Goal: Task Accomplishment & Management: Use online tool/utility

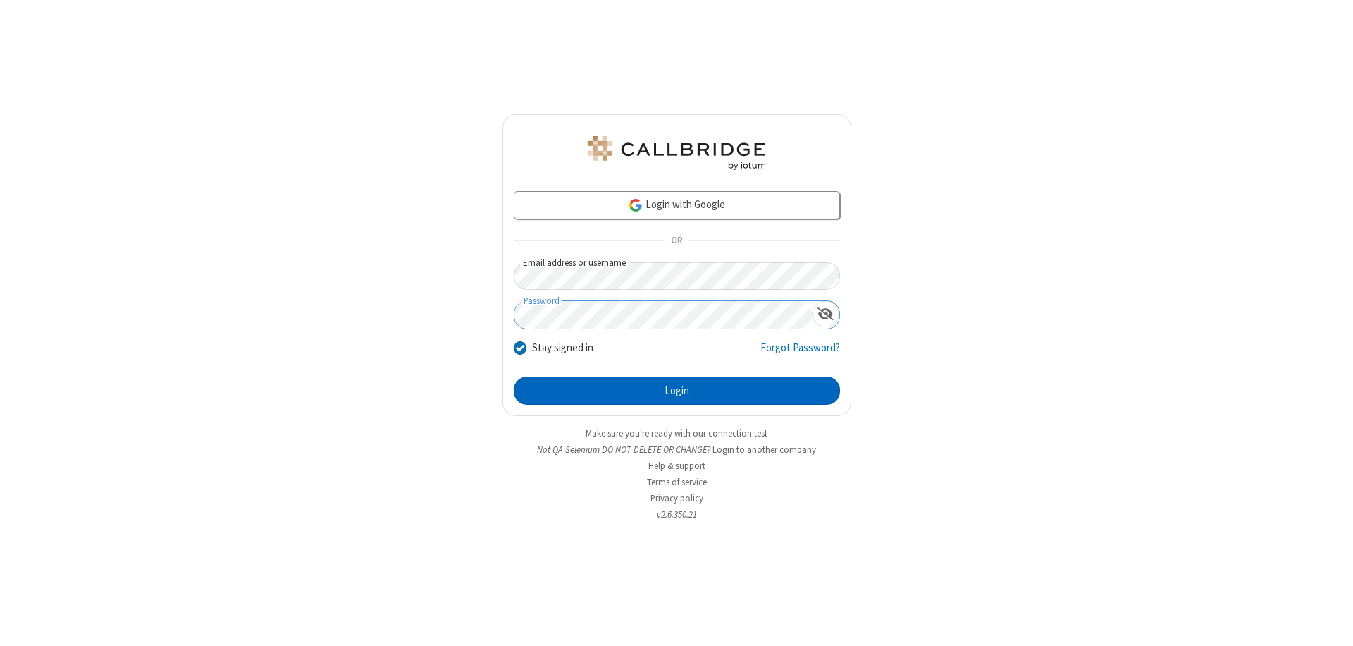
click at [677, 390] on button "Login" at bounding box center [677, 390] width 326 height 28
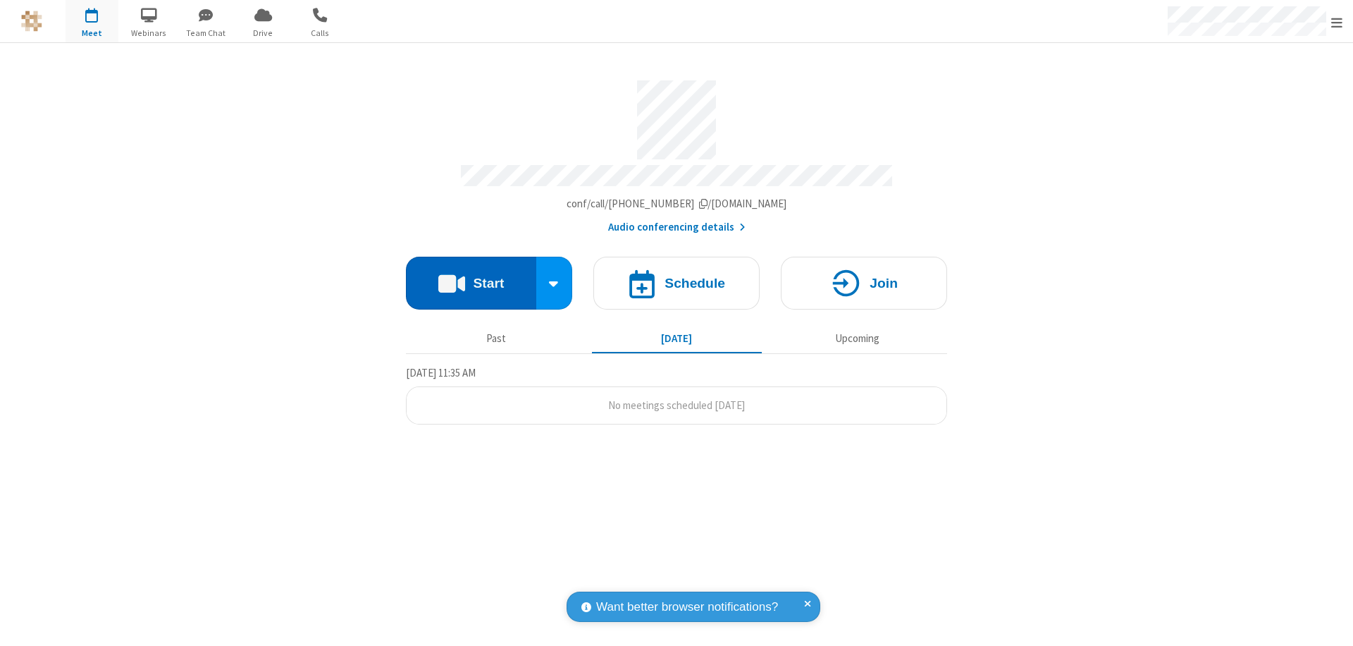
click at [471, 276] on button "Start" at bounding box center [471, 283] width 130 height 53
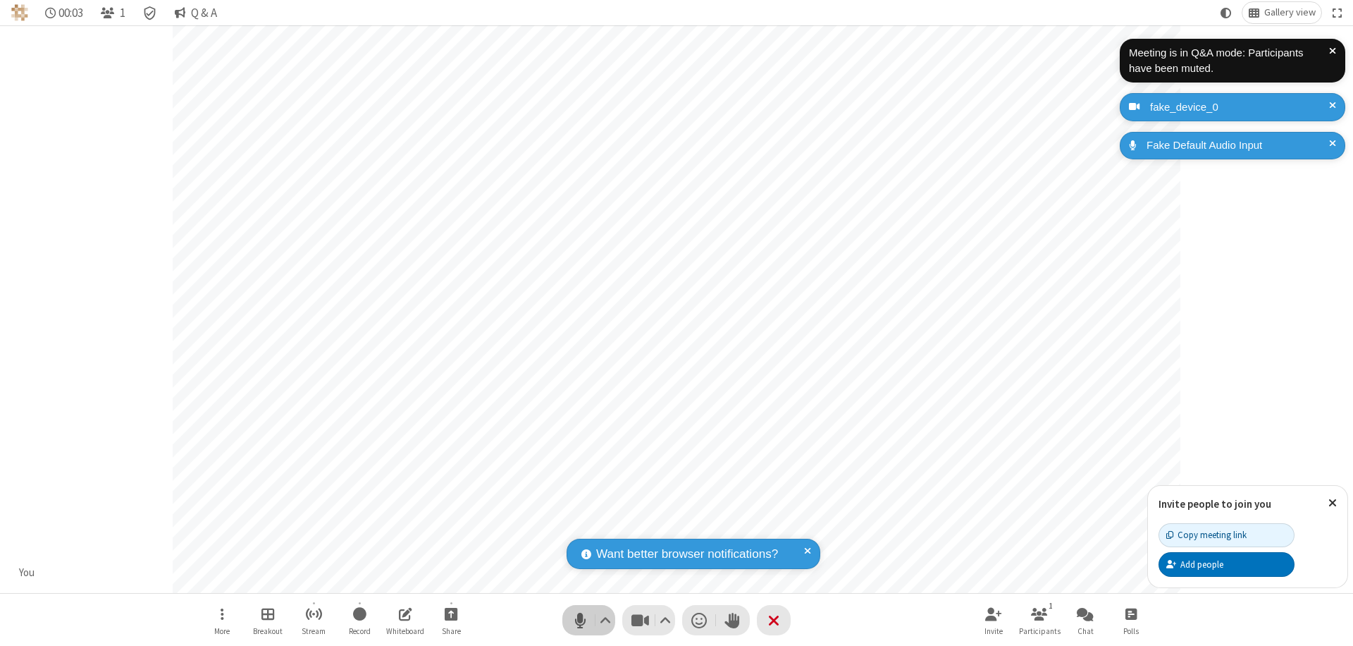
click at [580, 620] on span "Mute (⌘+Shift+A)" at bounding box center [579, 620] width 21 height 20
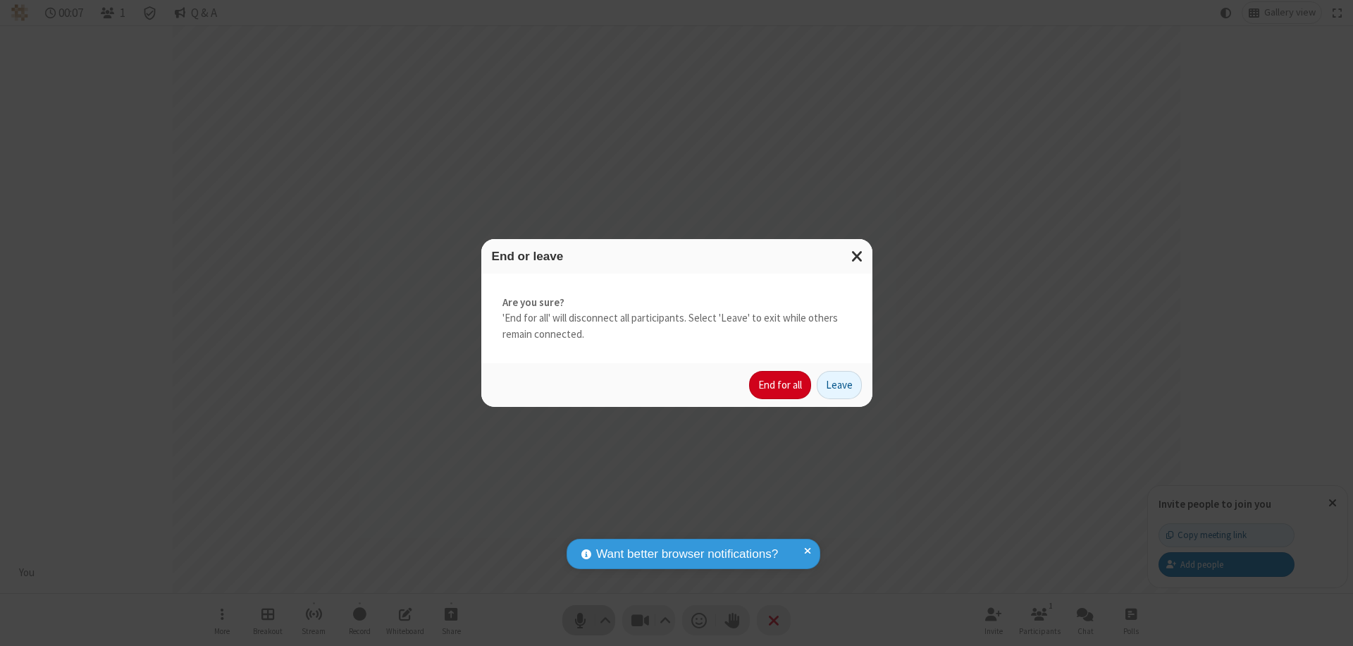
click at [781, 385] on button "End for all" at bounding box center [780, 385] width 62 height 28
